Goal: Transaction & Acquisition: Purchase product/service

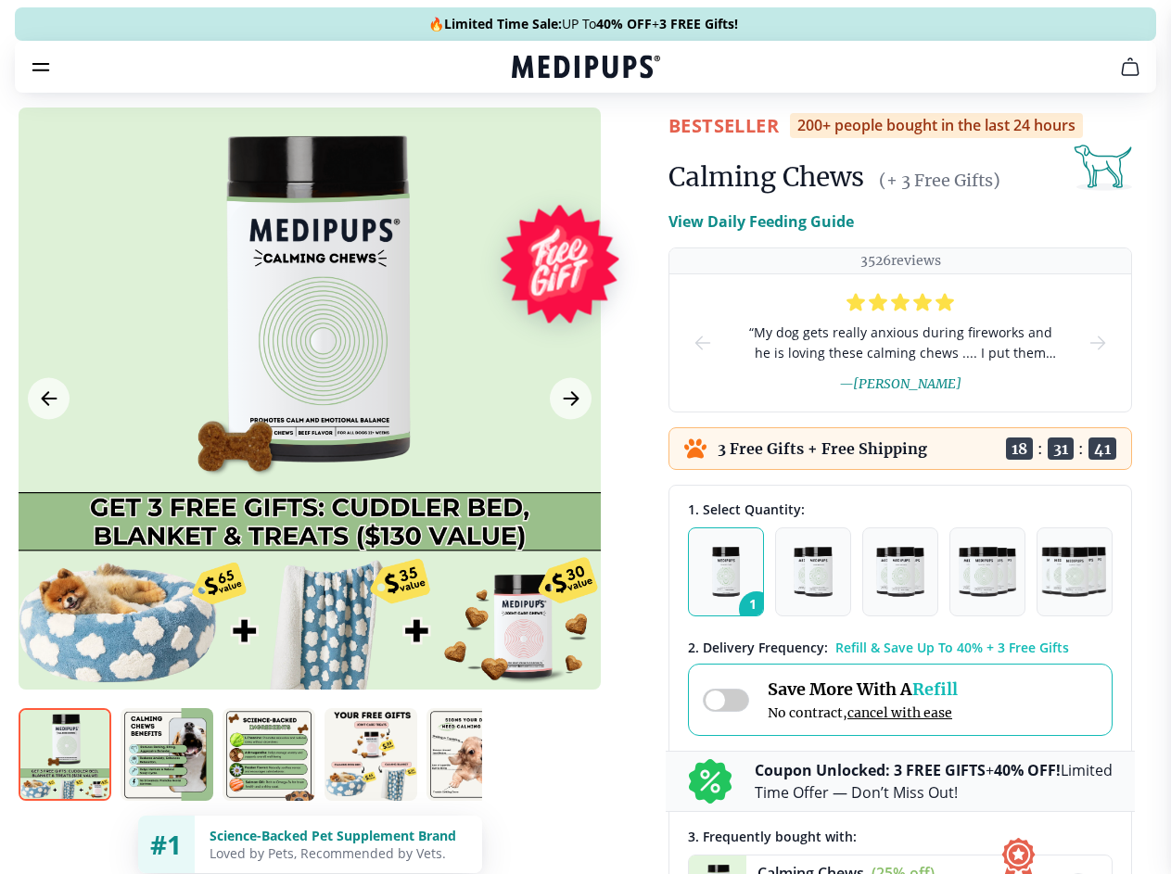
click at [533, 148] on span "Supplements" at bounding box center [579, 157] width 93 height 19
click at [628, 146] on icon "button" at bounding box center [639, 157] width 22 height 22
click at [1119, 78] on icon "cart" at bounding box center [1130, 67] width 22 height 22
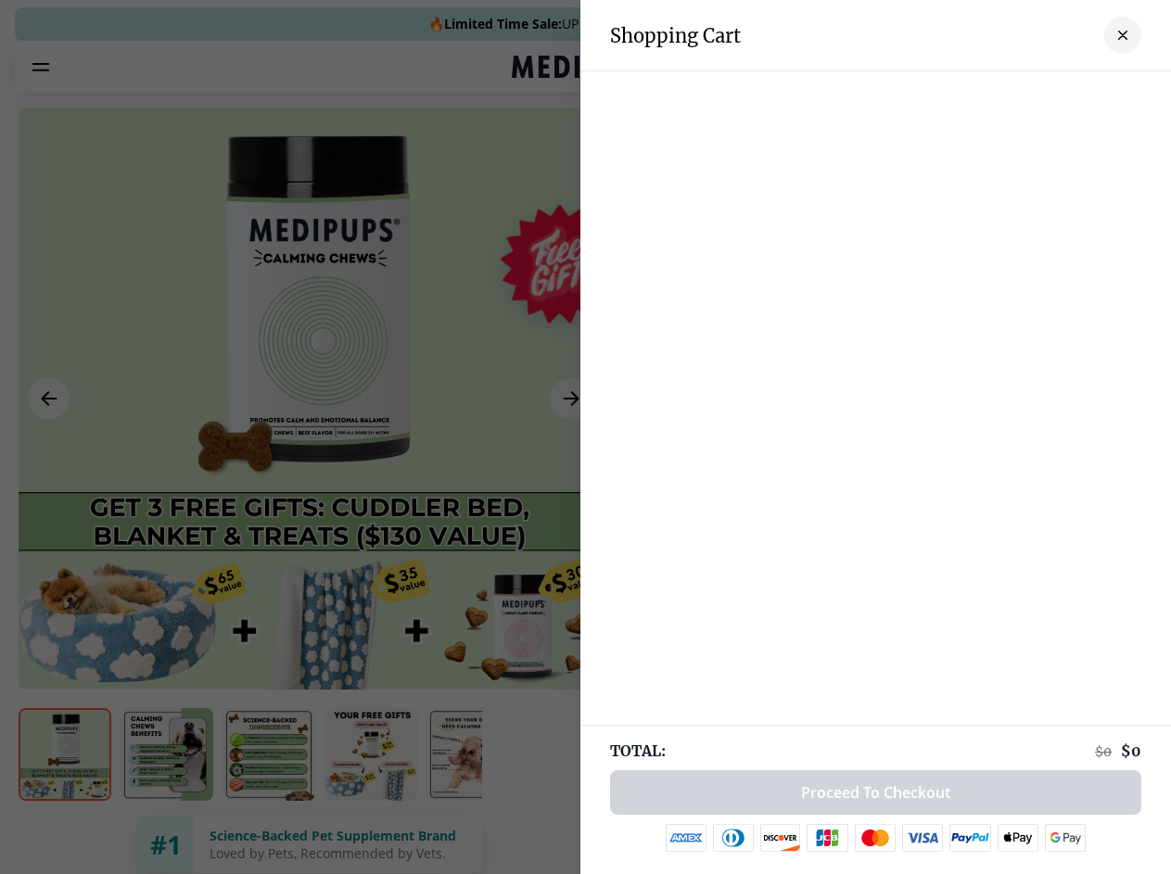
click at [901, 93] on div at bounding box center [585, 437] width 1171 height 874
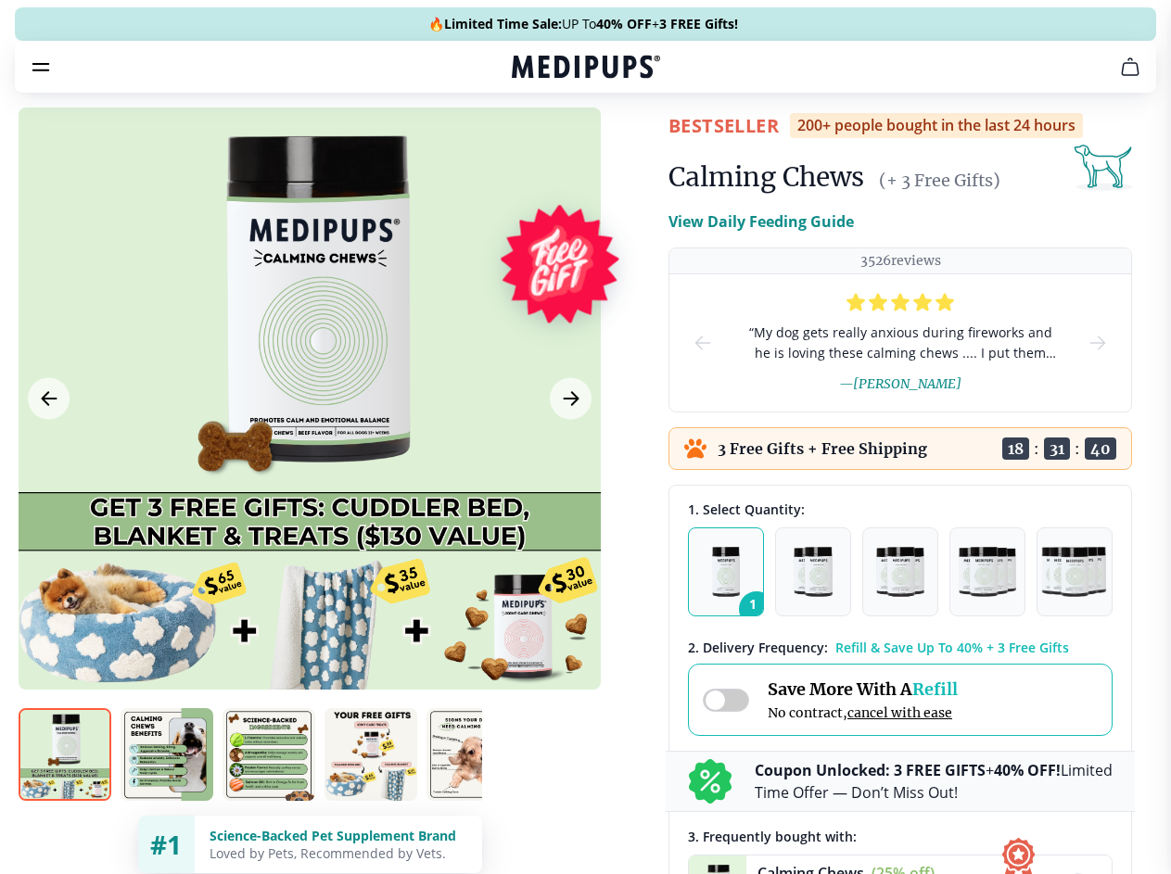
click at [0, 0] on span "Get FREE Gift" at bounding box center [0, 0] width 0 height 0
click at [0, 0] on icon "button" at bounding box center [0, 0] width 0 height 0
click at [309, 442] on div at bounding box center [310, 399] width 582 height 582
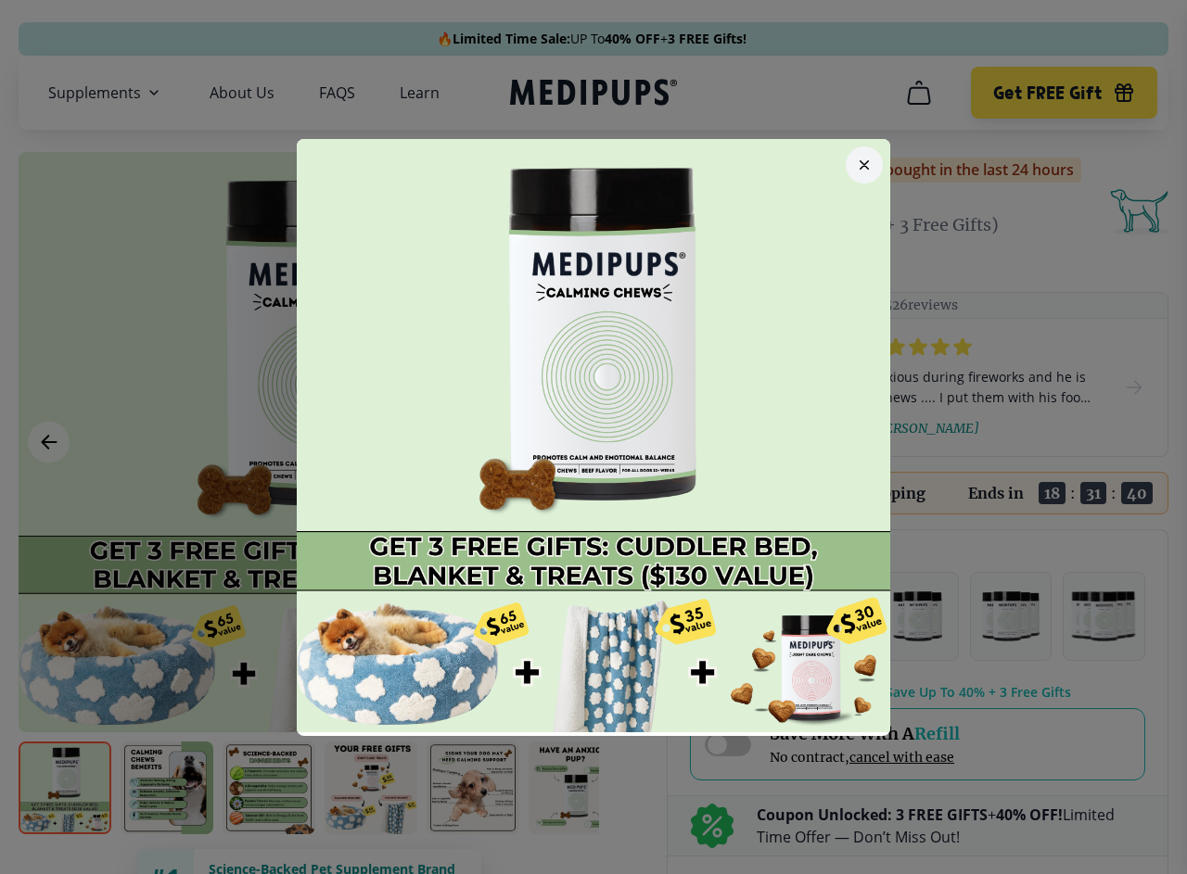
click at [48, 442] on div at bounding box center [593, 437] width 1187 height 874
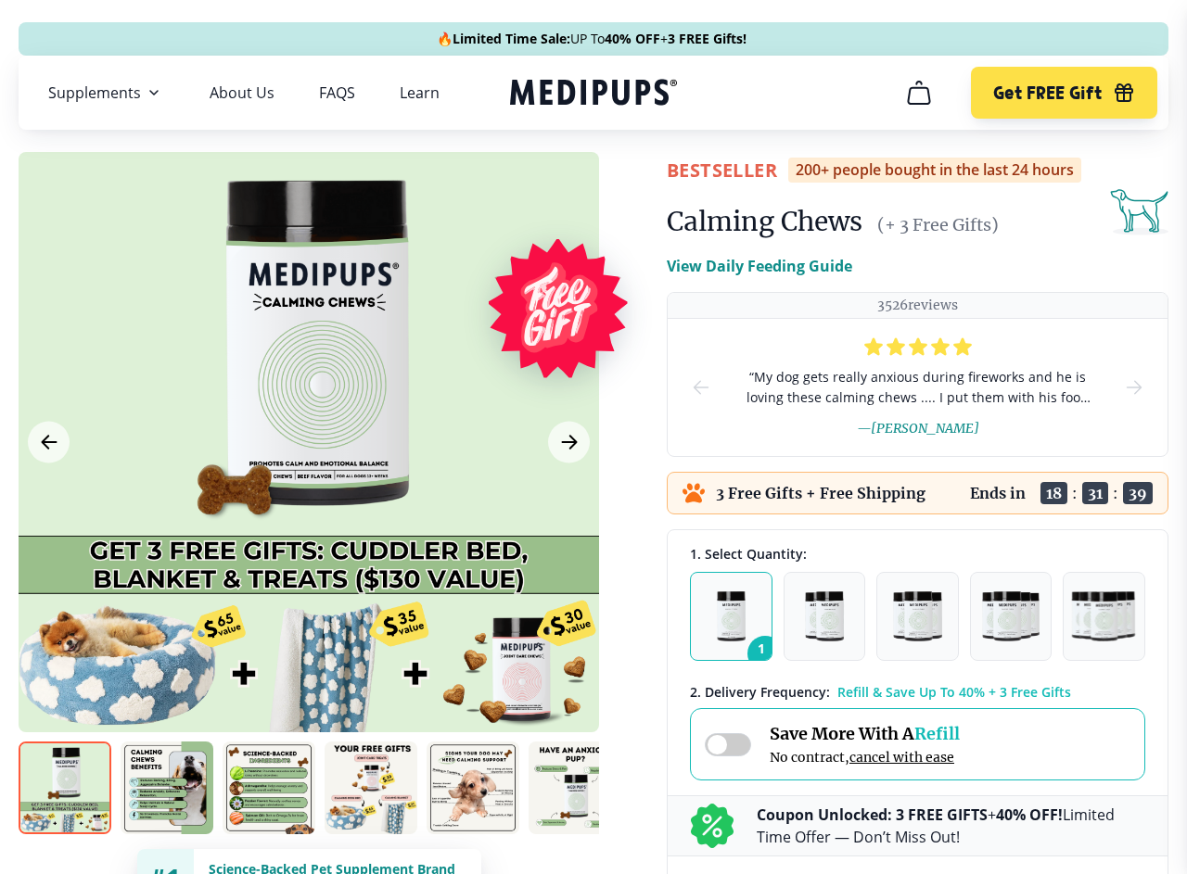
click at [568, 442] on div at bounding box center [593, 437] width 1187 height 874
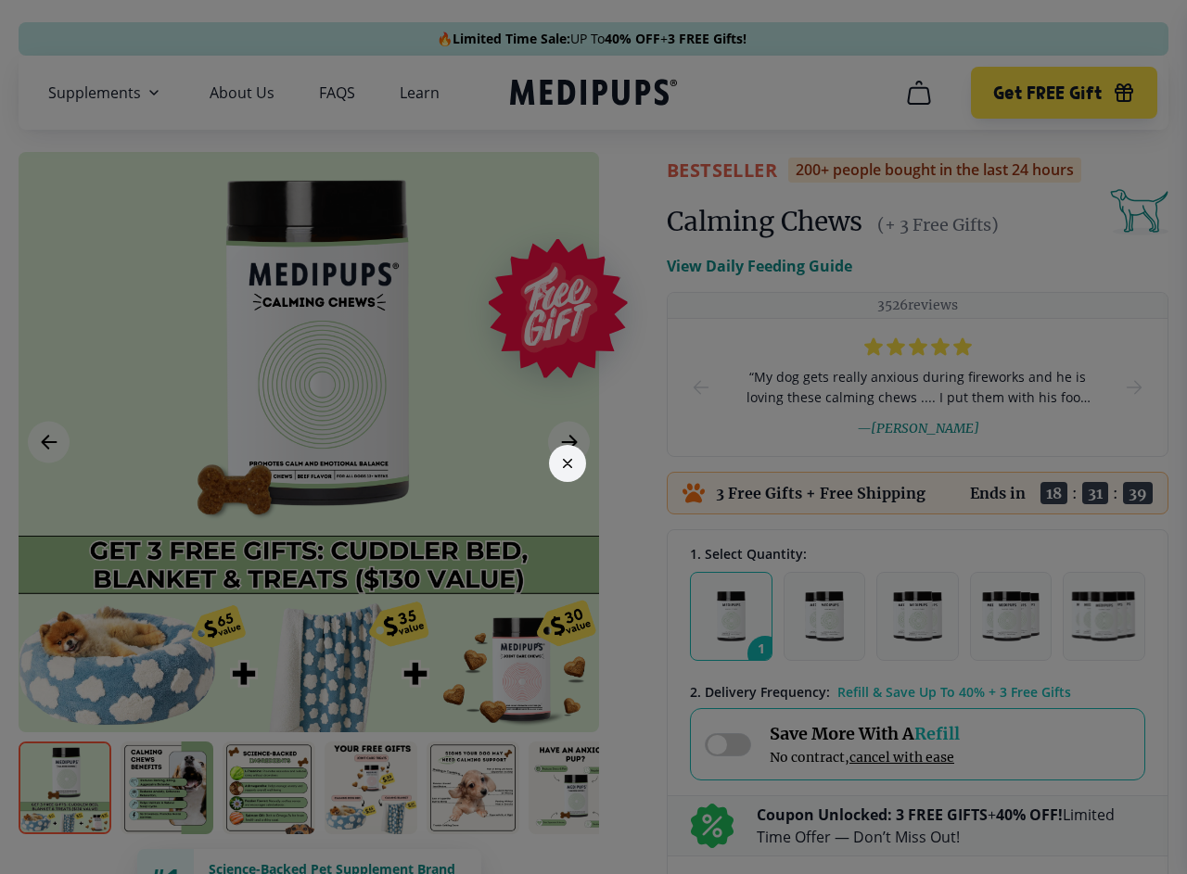
click at [65, 788] on div at bounding box center [593, 437] width 1187 height 874
